Goal: Transaction & Acquisition: Purchase product/service

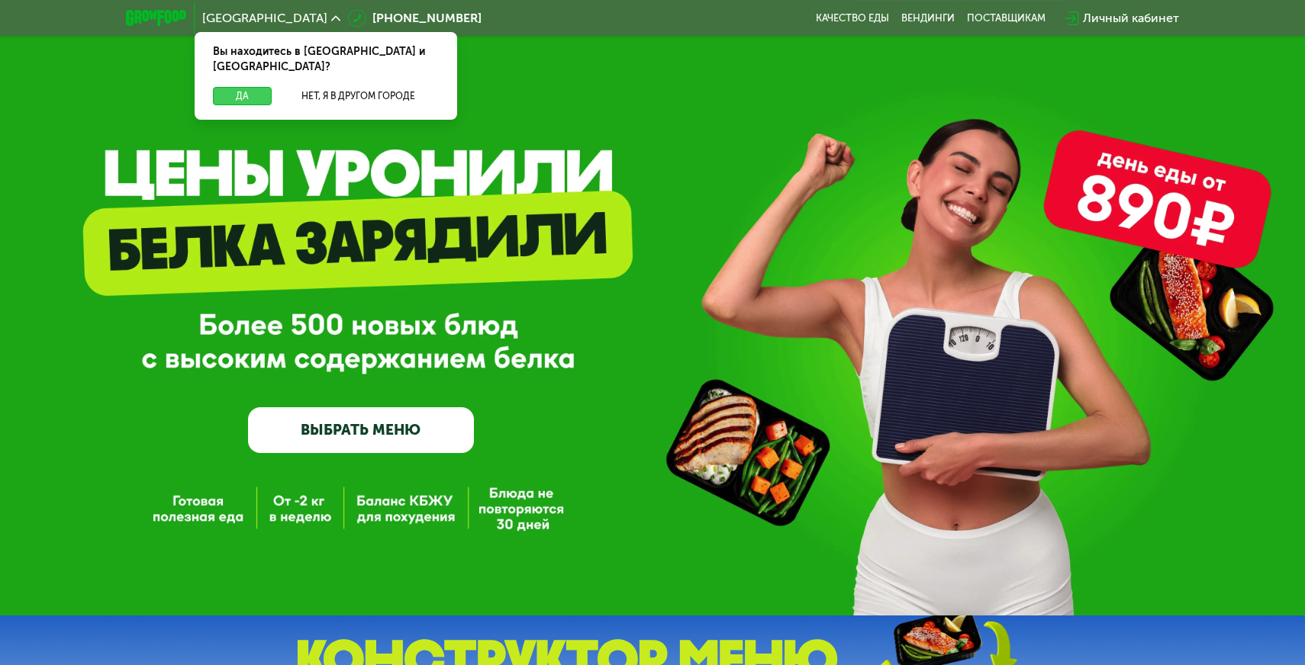
click at [234, 87] on button "Да" at bounding box center [242, 96] width 59 height 18
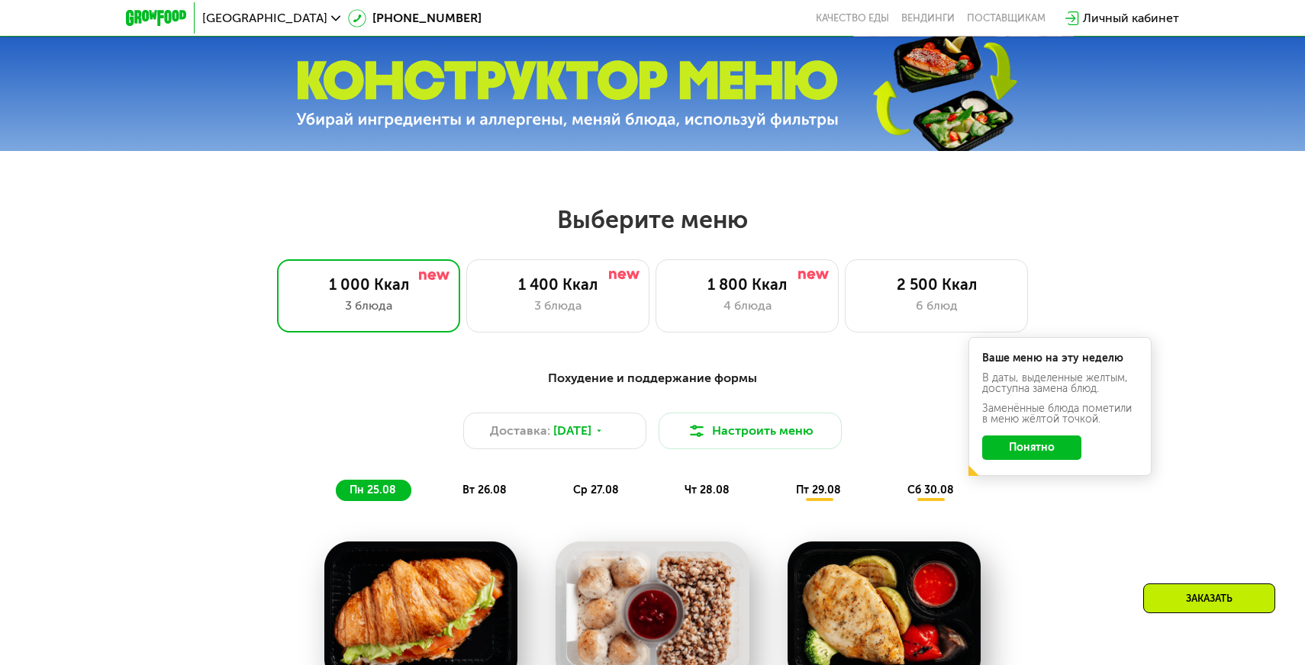
scroll to position [618, 0]
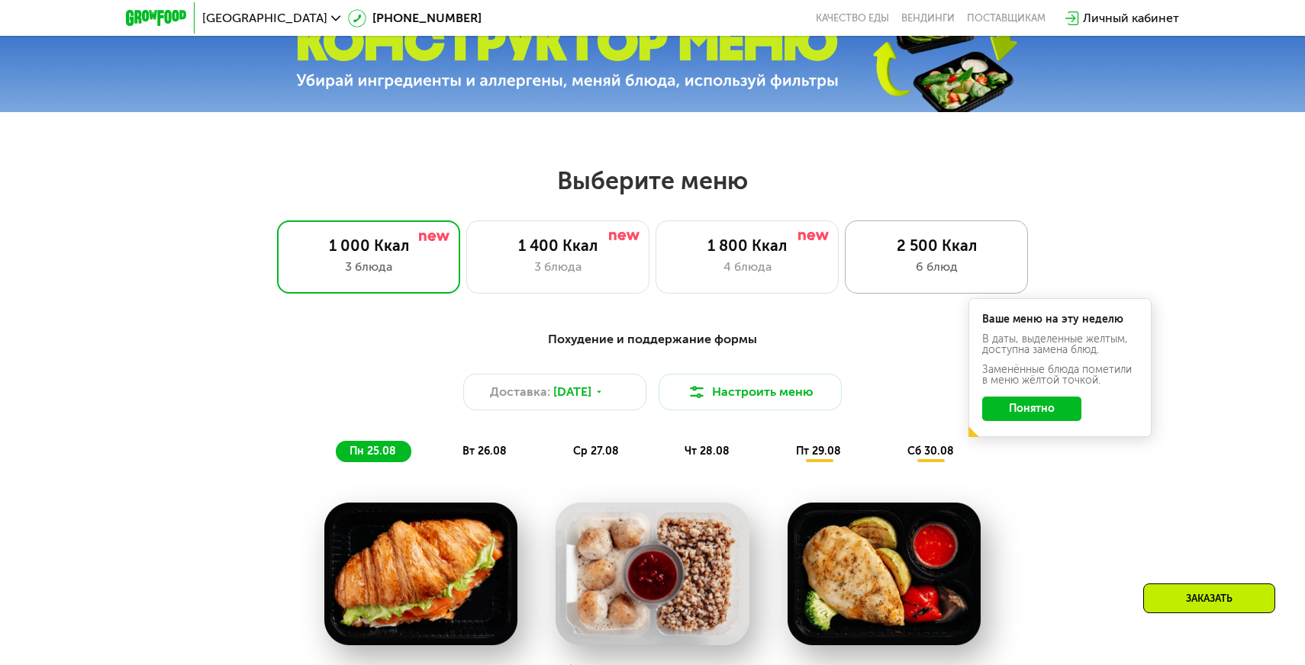
click at [914, 249] on div "2 500 Ккал" at bounding box center [936, 246] width 151 height 18
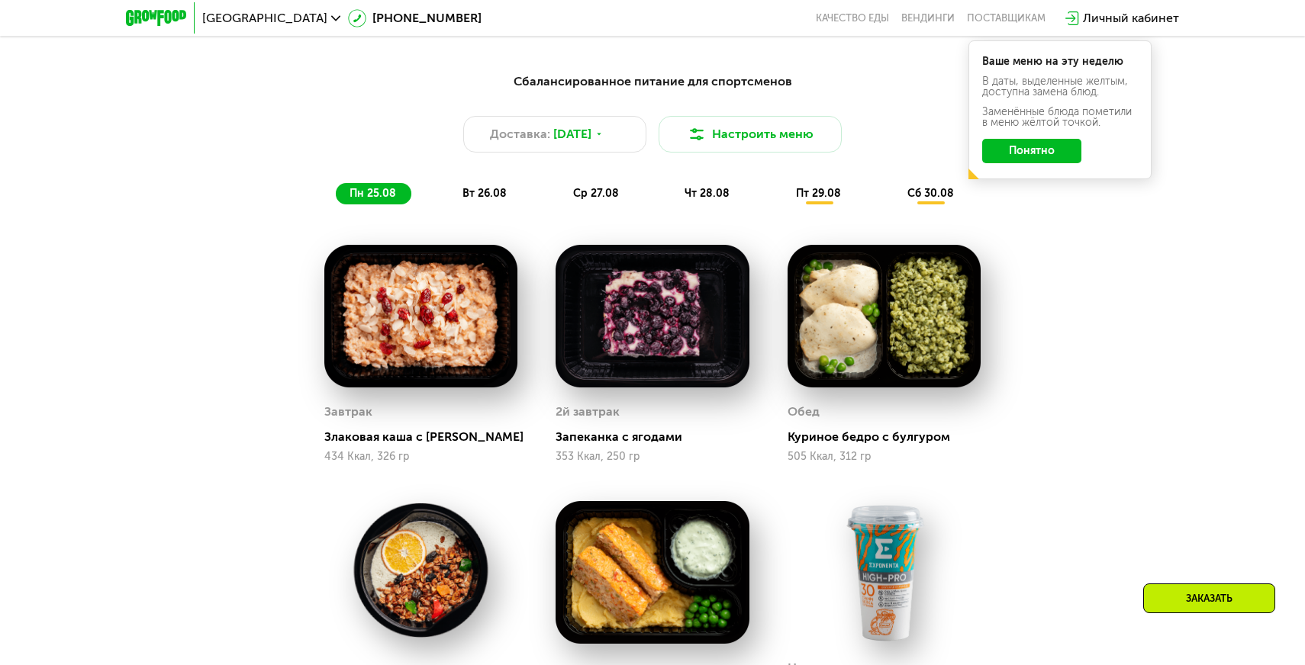
scroll to position [875, 0]
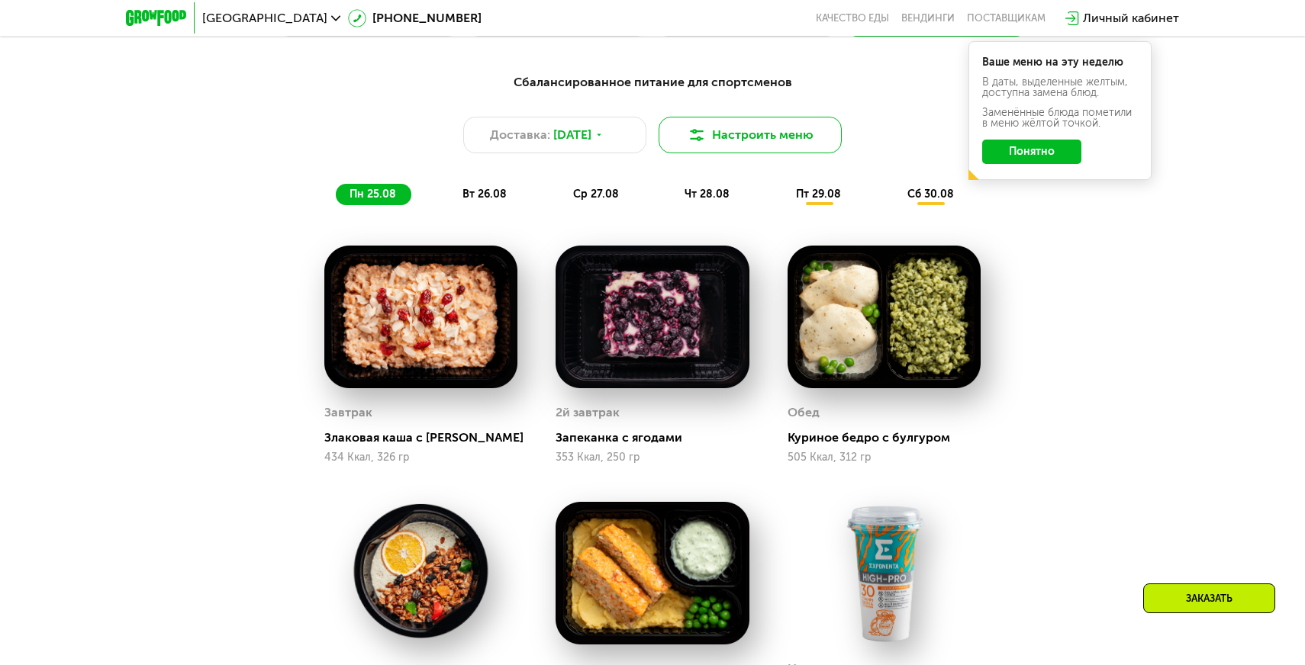
click at [720, 138] on button "Настроить меню" at bounding box center [750, 135] width 183 height 37
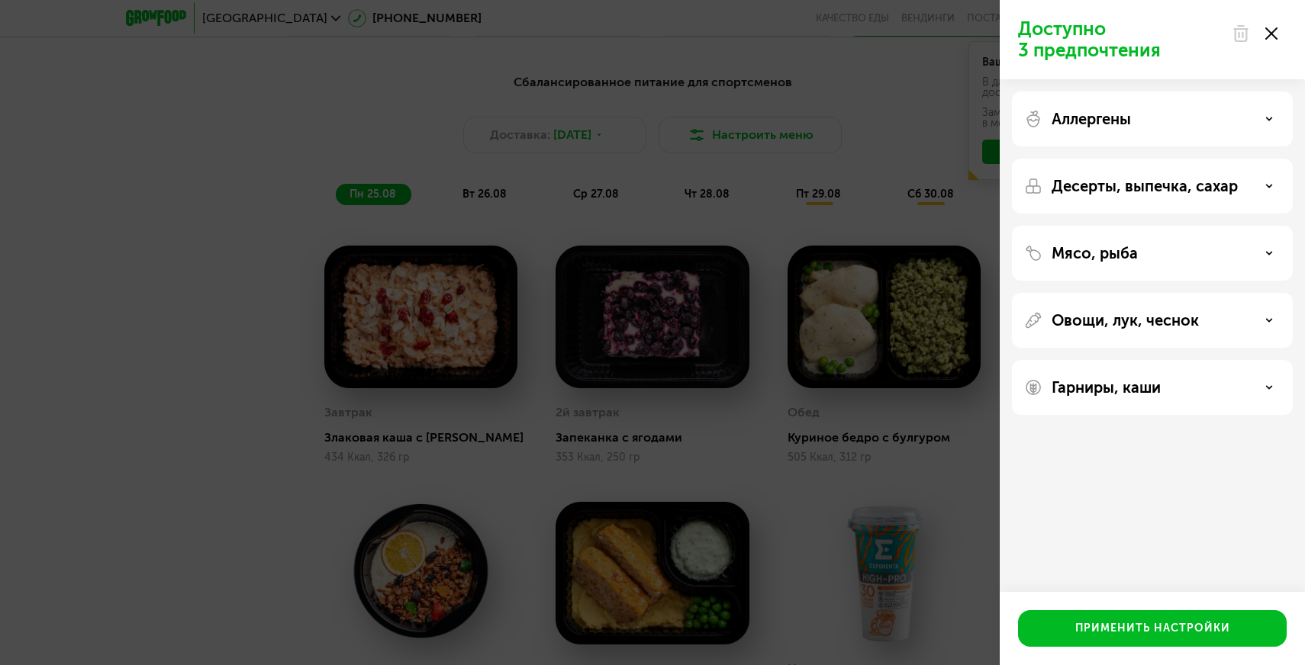
click at [825, 169] on div "Доступно 3 предпочтения Аллергены Десерты, выпечка, сахар Мясо, рыба Овощи, лук…" at bounding box center [652, 332] width 1305 height 665
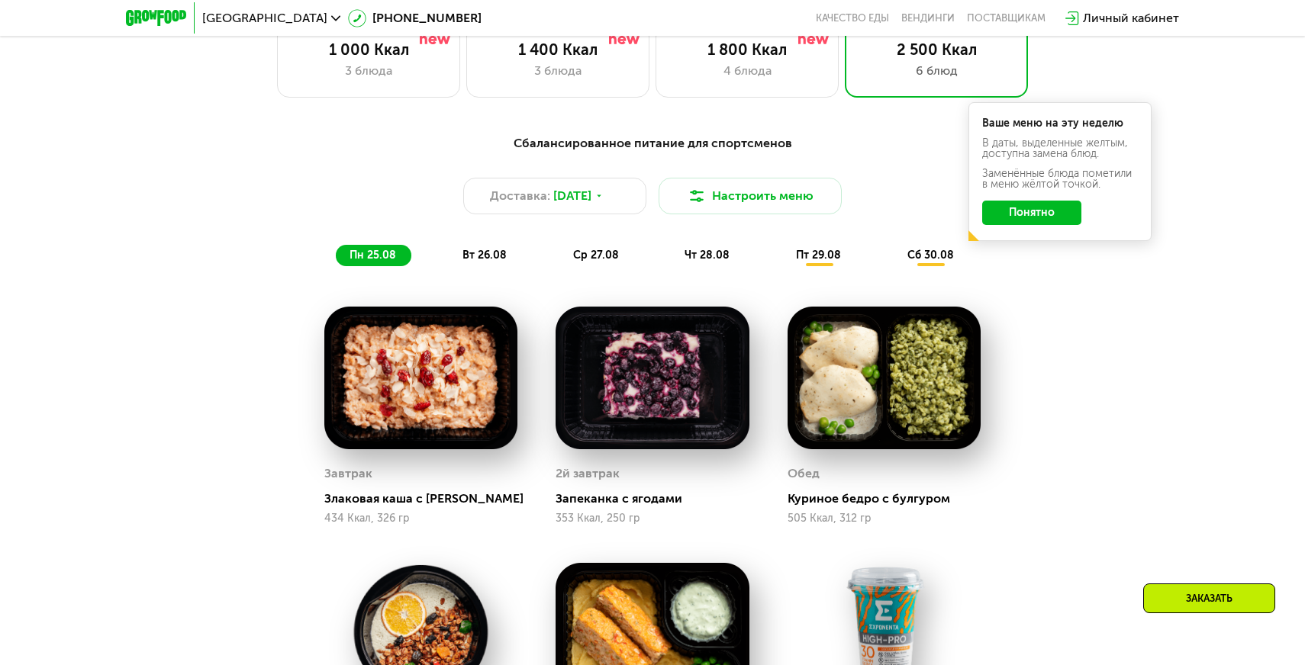
scroll to position [817, 0]
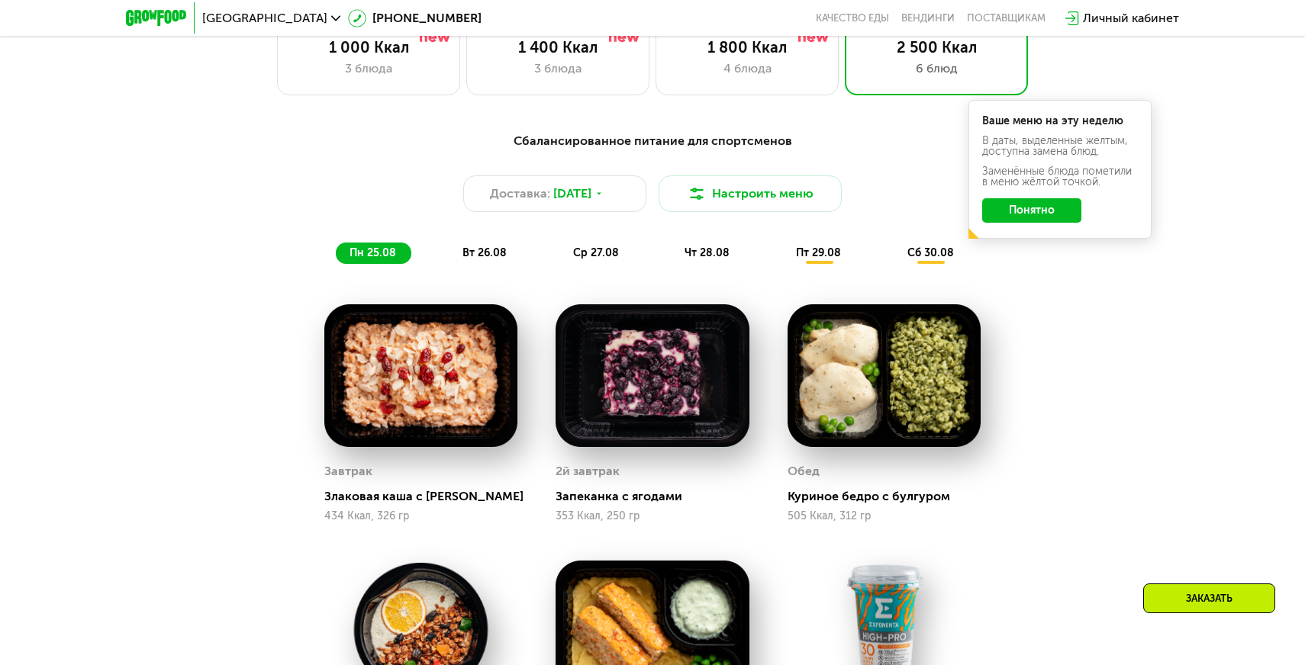
click at [481, 257] on span "вт 26.08" at bounding box center [484, 253] width 44 height 13
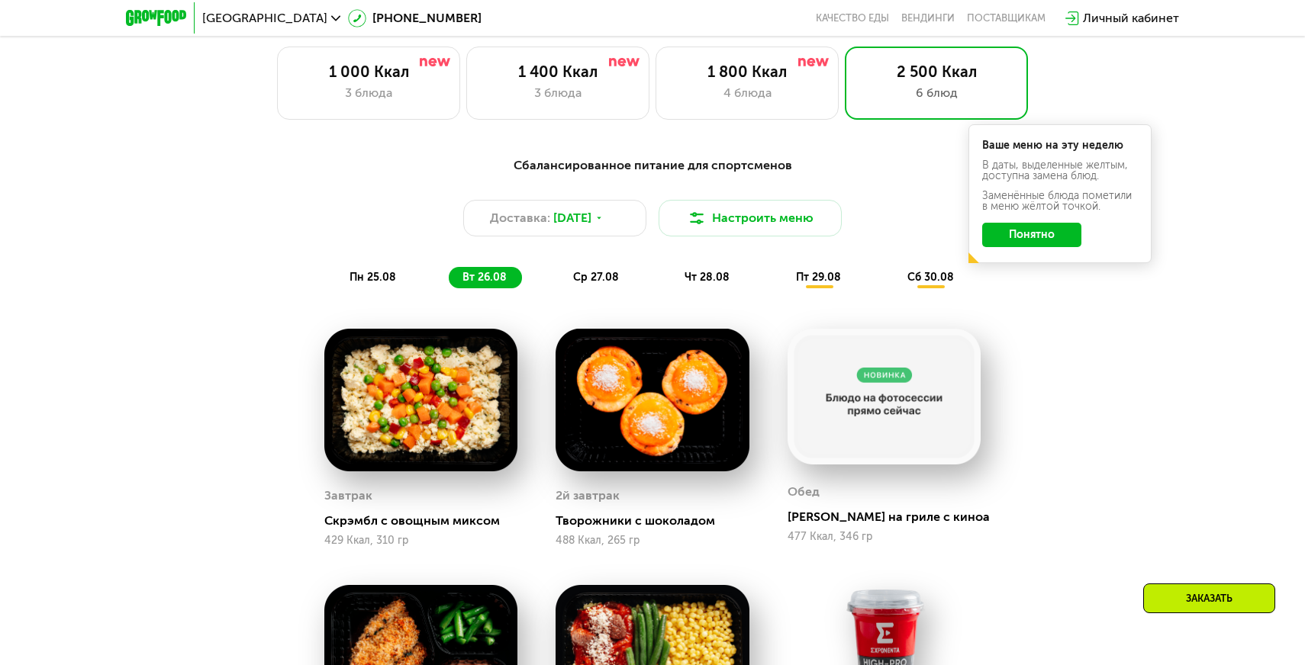
click at [671, 285] on div "ср 27.08" at bounding box center [708, 277] width 74 height 21
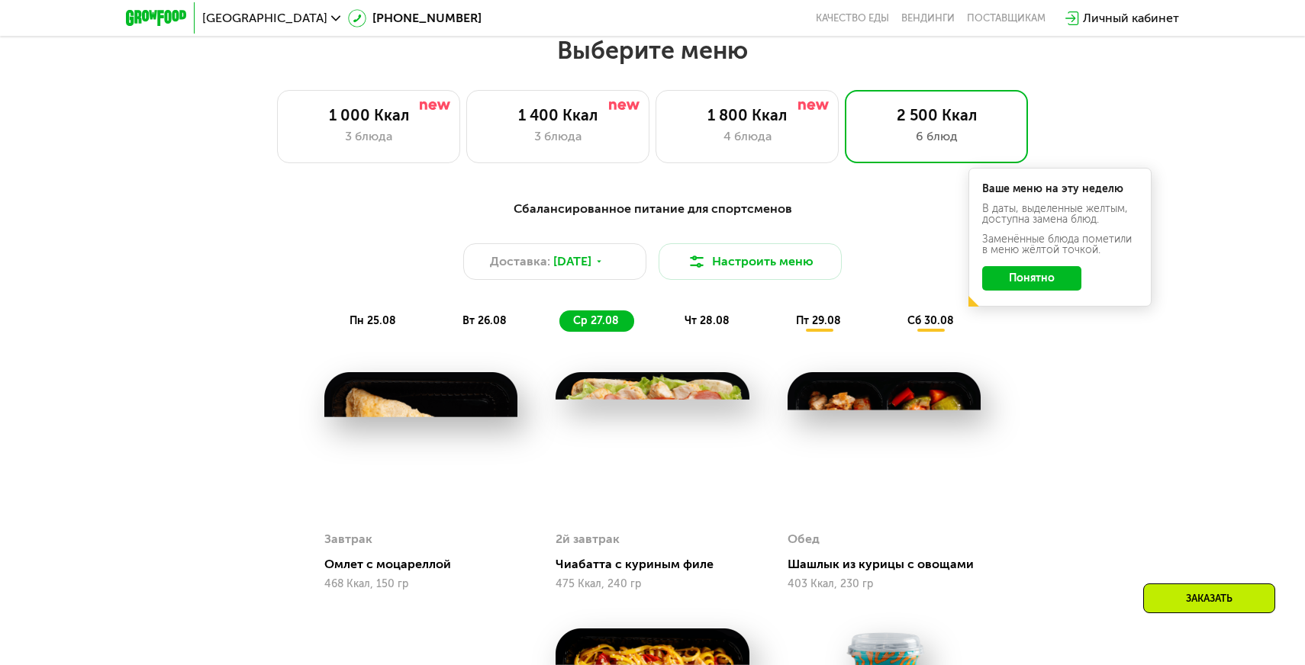
scroll to position [752, 0]
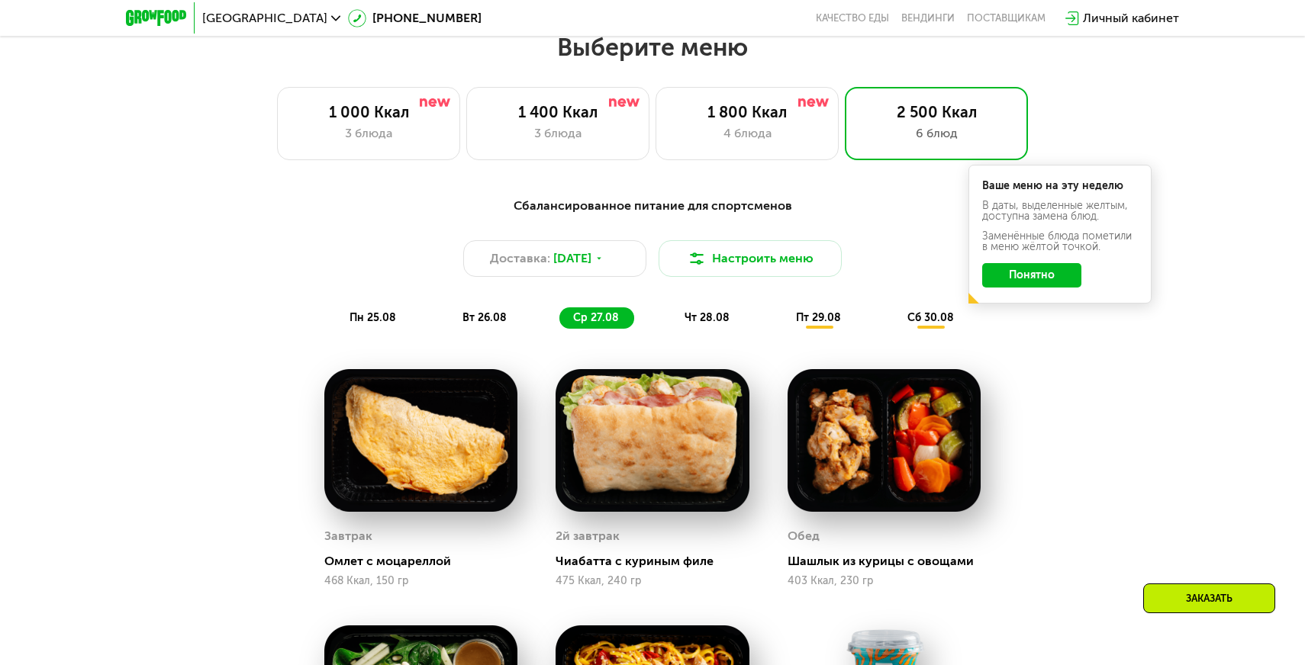
click at [694, 334] on div "Сбалансированное питание для спортсменов Доставка: [DATE] Настроить меню пн 25.…" at bounding box center [653, 263] width 922 height 150
click at [705, 321] on span "чт 28.08" at bounding box center [707, 317] width 45 height 13
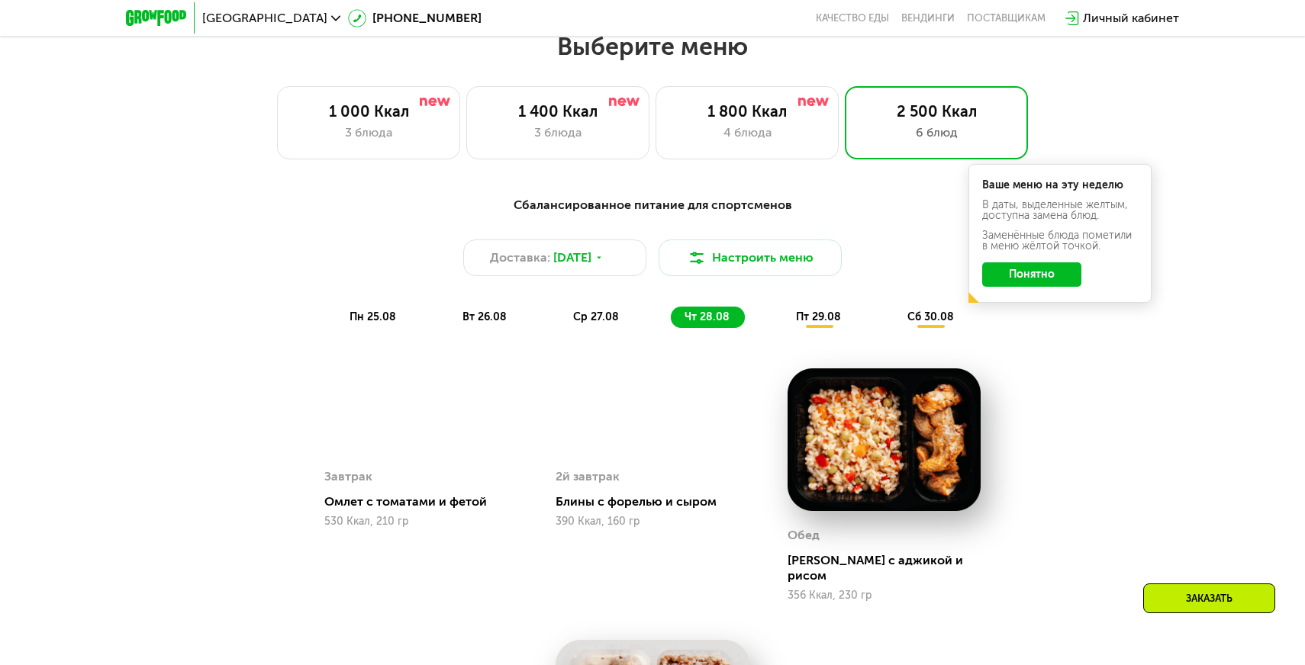
scroll to position [591, 0]
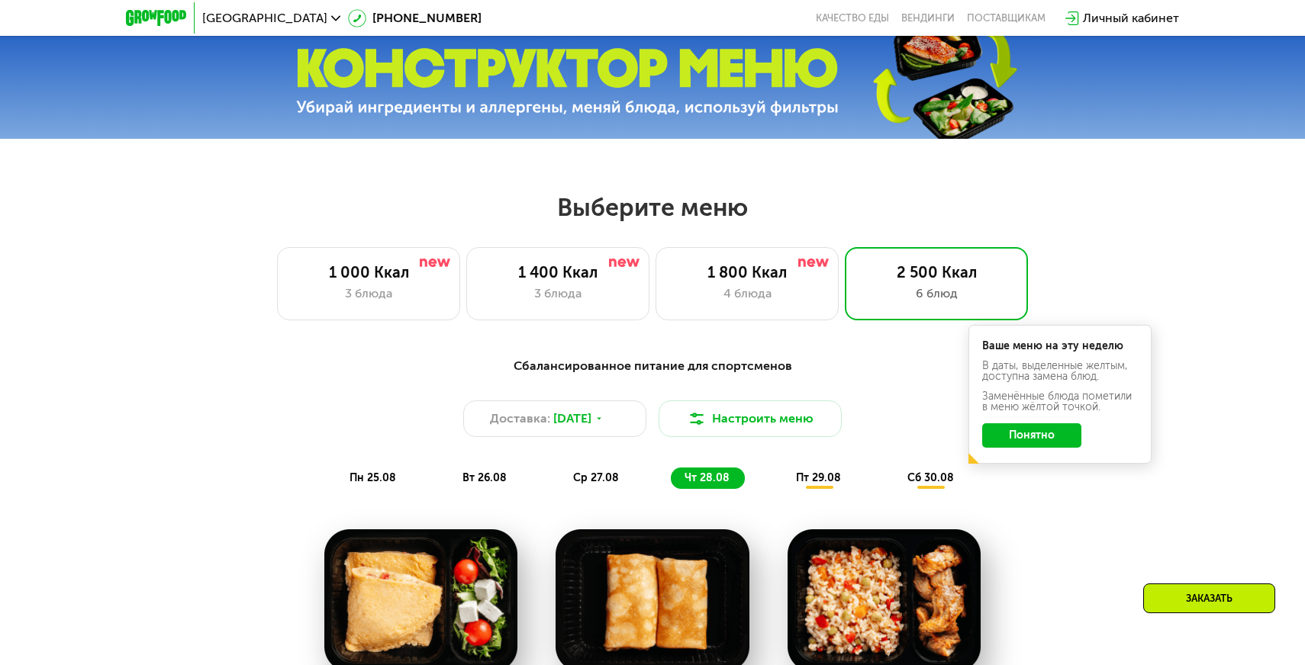
click at [809, 462] on div "Сбалансированное питание для спортсменов Доставка: [DATE] Настроить меню пн 25.…" at bounding box center [653, 423] width 904 height 132
click at [810, 494] on div "Сбалансированное питание для спортсменов Доставка: [DATE] Настроить меню пн 25.…" at bounding box center [653, 423] width 922 height 150
click at [820, 475] on span "пт 29.08" at bounding box center [818, 478] width 45 height 13
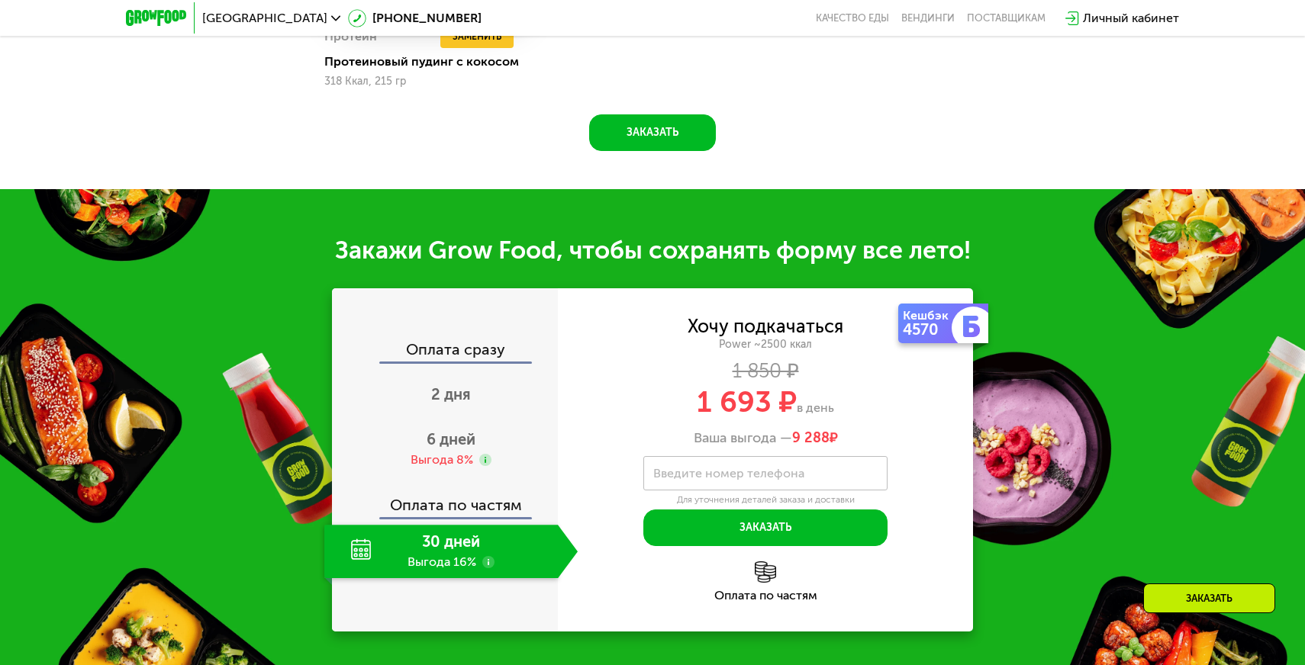
click at [0, 0] on div "Снеки и свежие перекусы Добавить Завтрак Удалить Завтрак Заменить Заменить Завт…" at bounding box center [0, 0] width 0 height 0
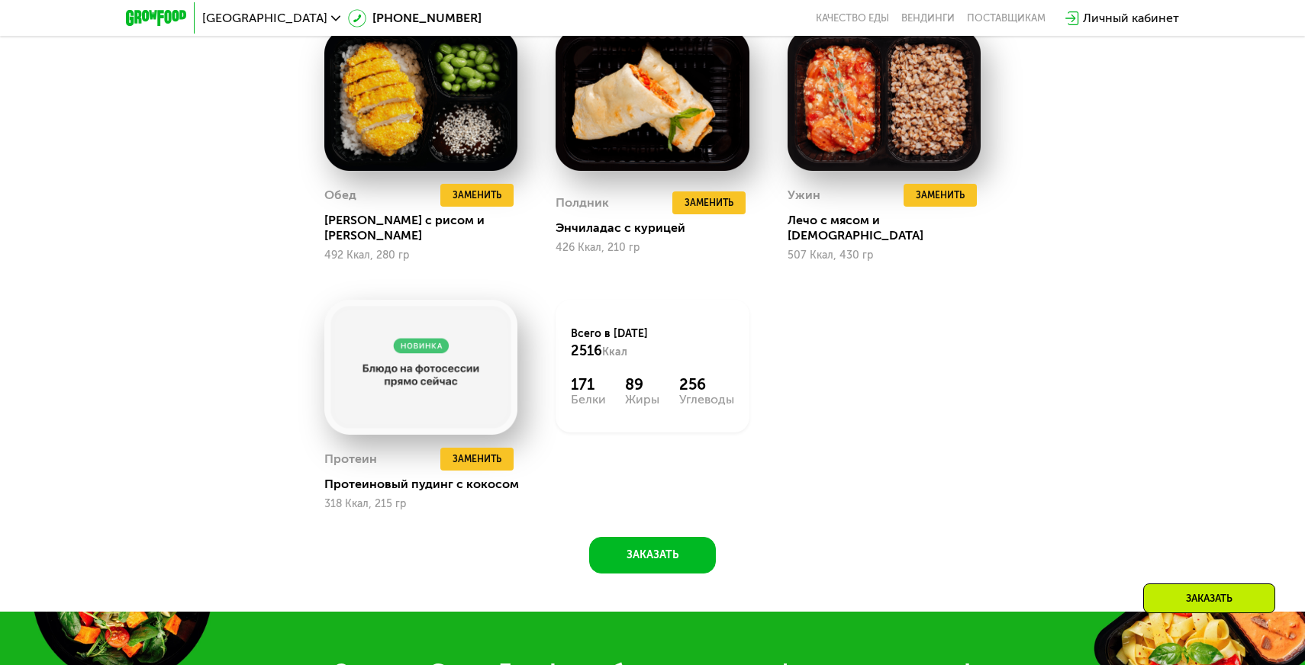
scroll to position [1366, 0]
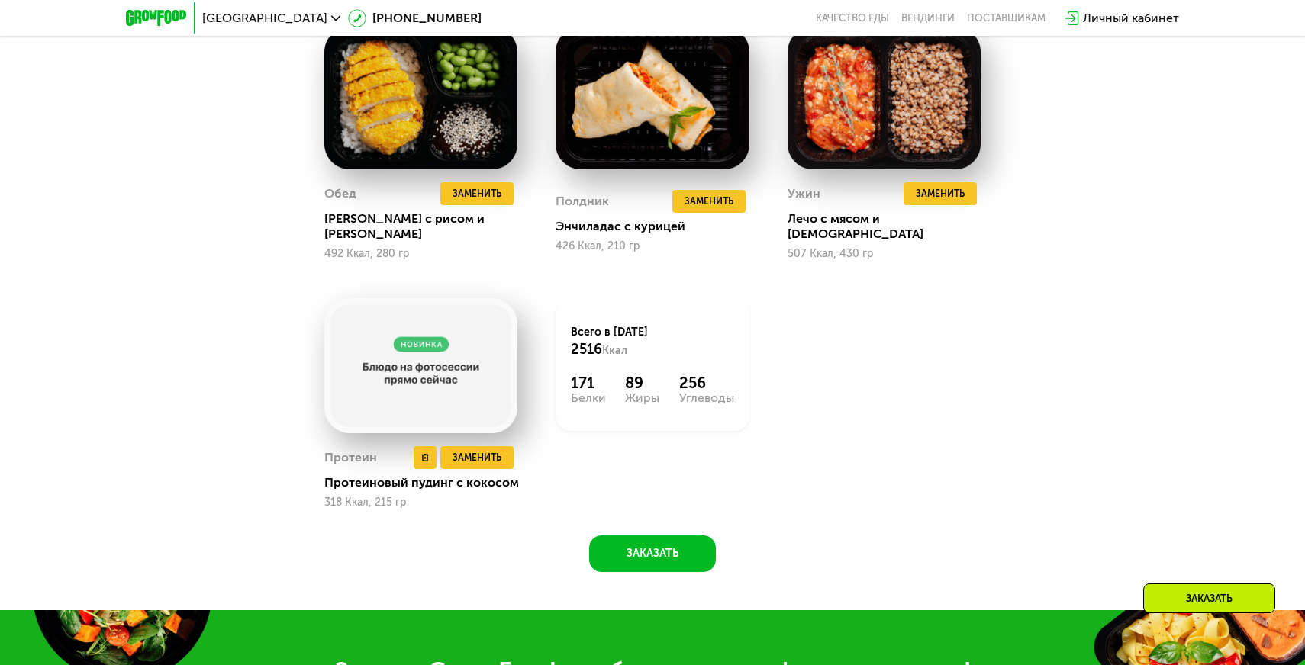
click at [407, 364] on img at bounding box center [420, 365] width 193 height 135
click at [414, 322] on img at bounding box center [420, 365] width 193 height 135
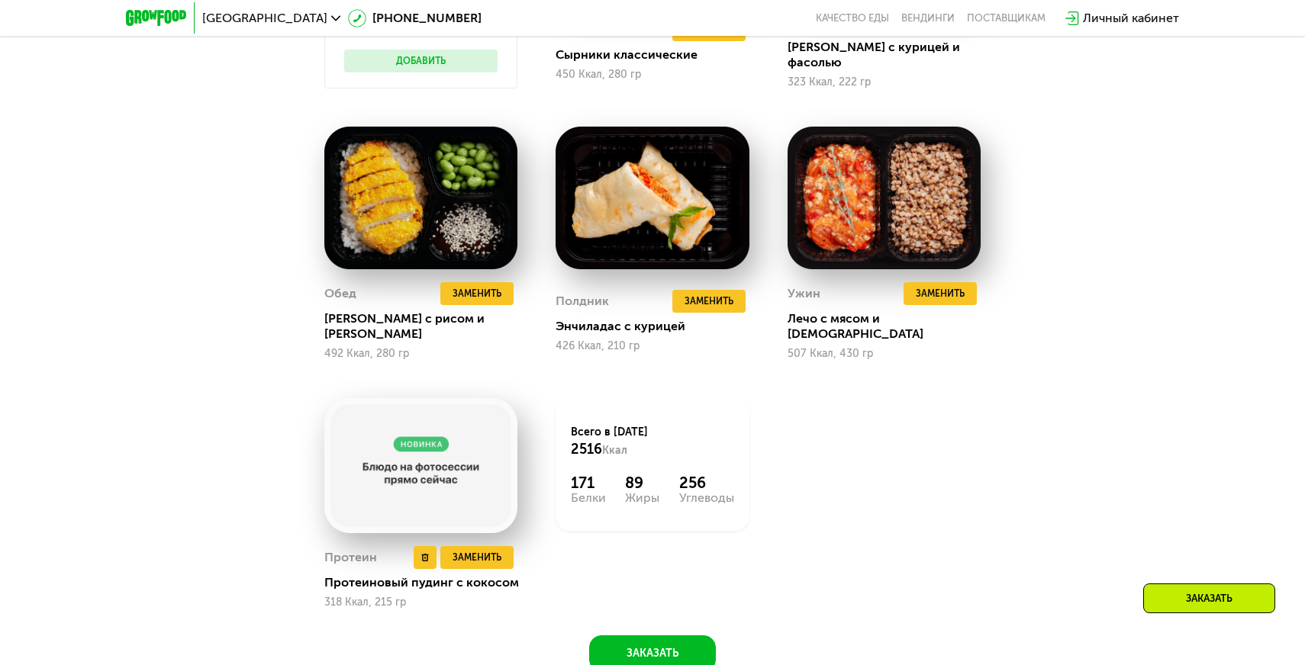
scroll to position [484, 0]
